Goal: Obtain resource: Download file/media

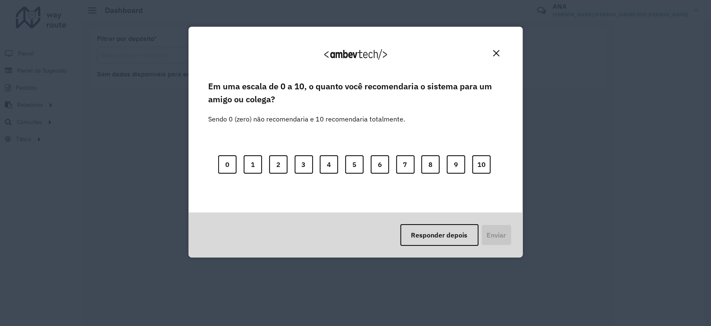
click at [499, 50] on button "Close" at bounding box center [496, 53] width 13 height 13
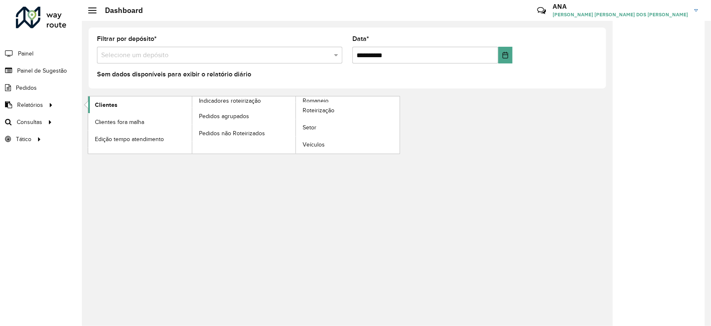
click at [104, 105] on span "Clientes" at bounding box center [106, 105] width 23 height 9
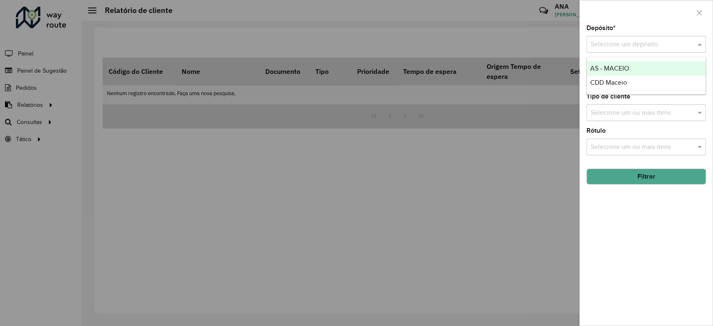
click at [611, 43] on input "text" at bounding box center [638, 45] width 94 height 10
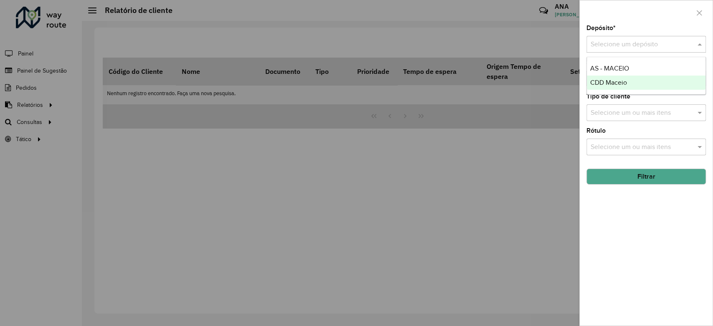
click at [600, 79] on span "CDD Maceio" at bounding box center [608, 82] width 37 height 7
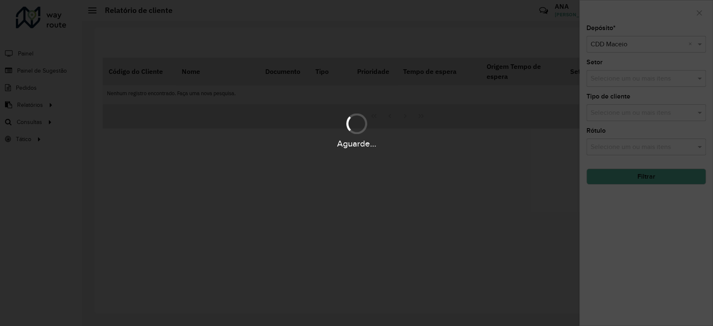
click at [654, 175] on div "Aguarde..." at bounding box center [356, 163] width 713 height 326
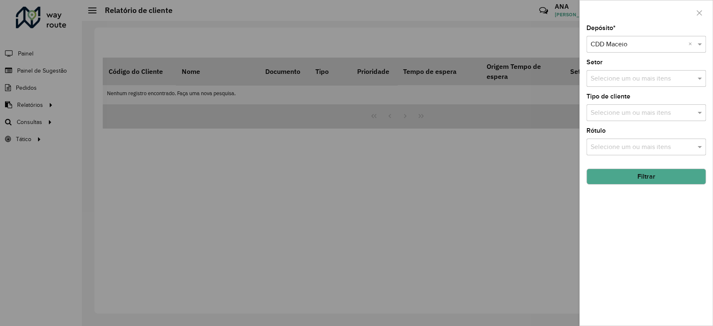
click at [659, 181] on button "Filtrar" at bounding box center [646, 177] width 119 height 16
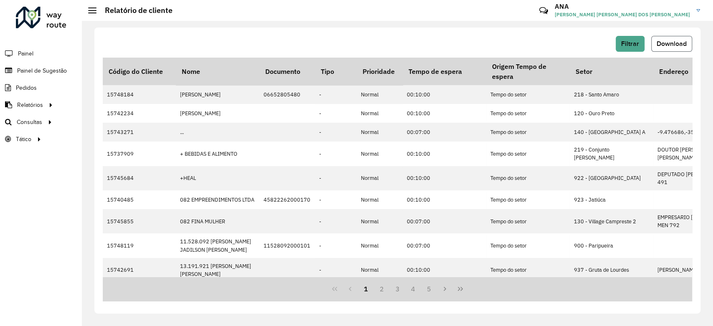
click at [679, 42] on span "Download" at bounding box center [672, 43] width 30 height 7
